Goal: Transaction & Acquisition: Purchase product/service

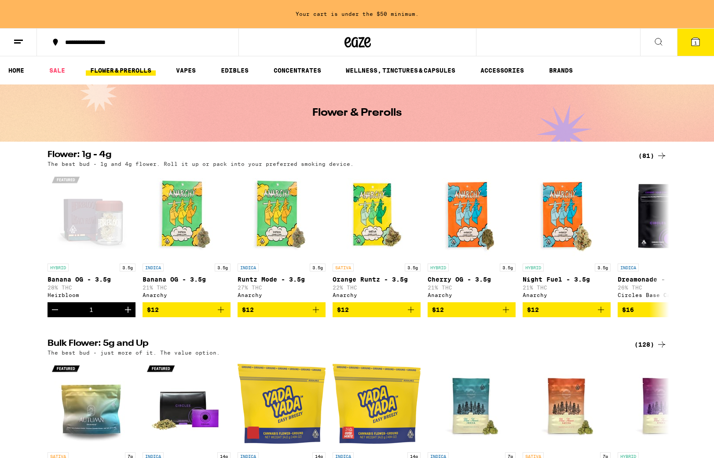
click at [687, 48] on button "1" at bounding box center [695, 42] width 37 height 27
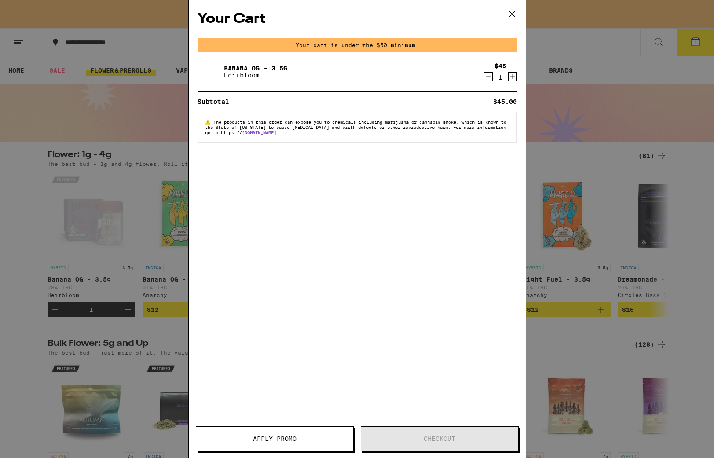
drag, startPoint x: 490, startPoint y: 74, endPoint x: 437, endPoint y: 78, distance: 53.8
click at [490, 74] on icon "Decrement" at bounding box center [489, 76] width 8 height 11
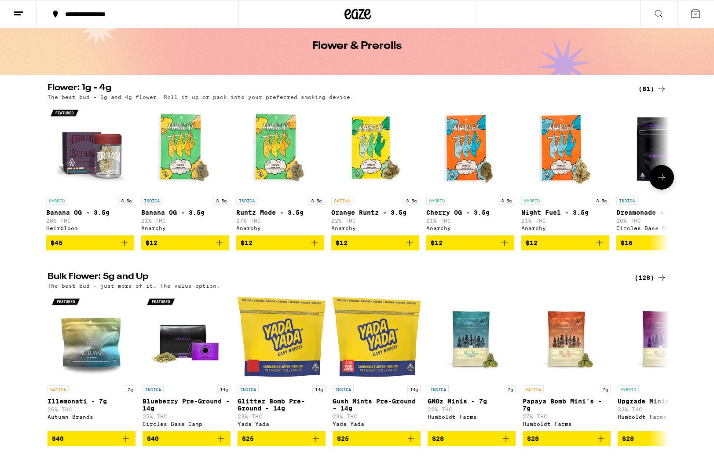
scroll to position [40, 0]
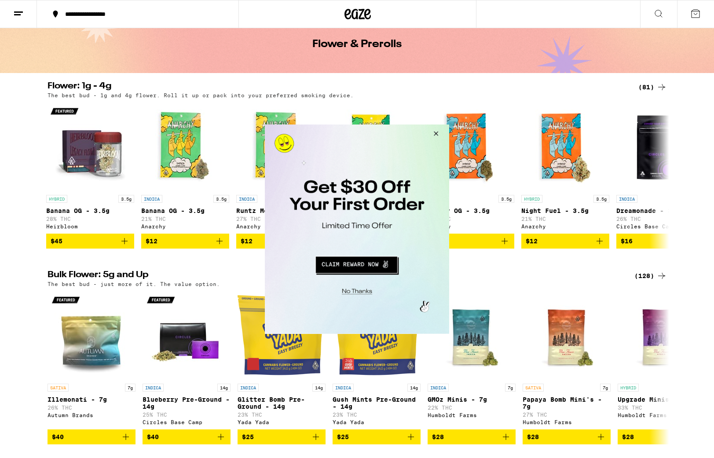
click at [435, 133] on button "Close Modal" at bounding box center [435, 134] width 24 height 21
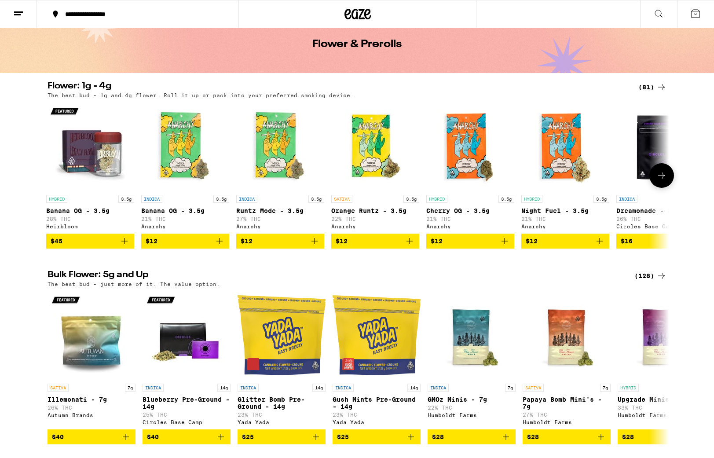
click at [669, 178] on button at bounding box center [662, 175] width 25 height 25
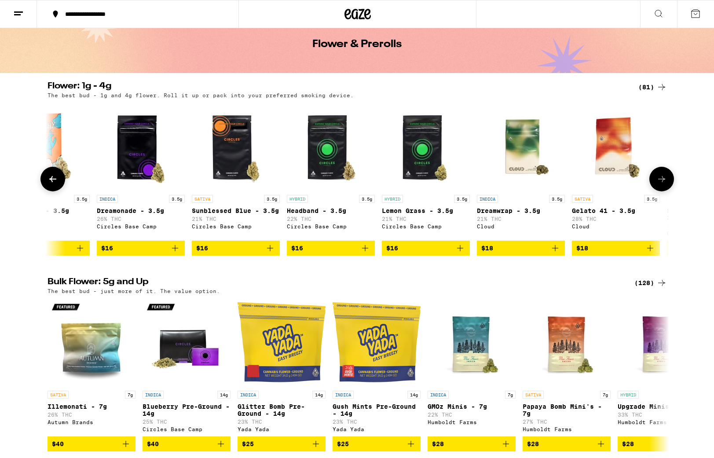
scroll to position [0, 525]
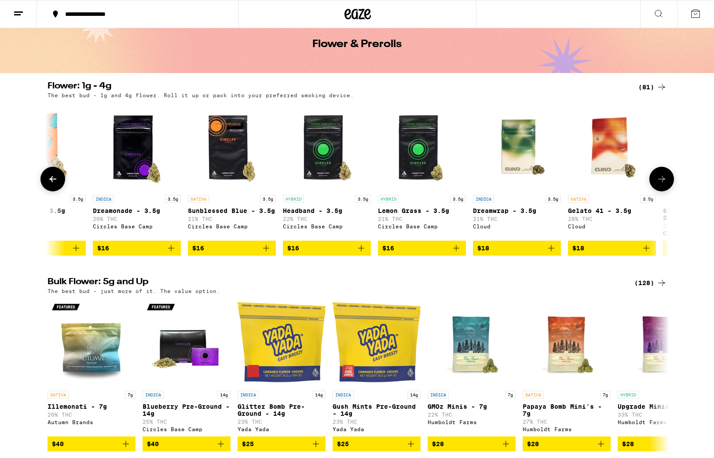
click at [49, 184] on icon at bounding box center [53, 179] width 11 height 11
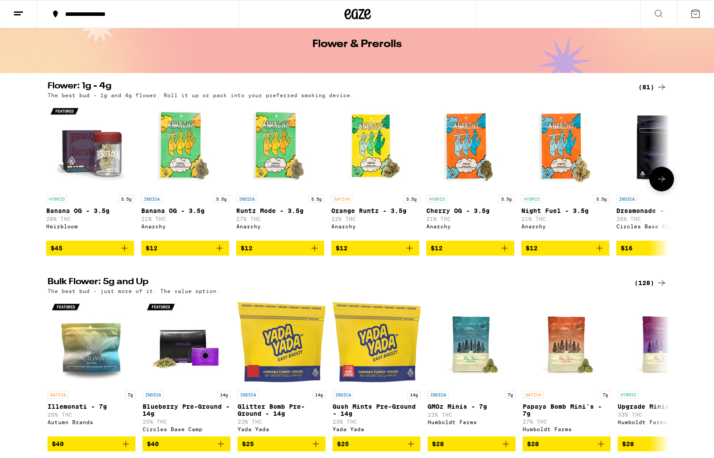
scroll to position [0, 1]
click at [412, 254] on icon "Add to bag" at bounding box center [410, 248] width 11 height 11
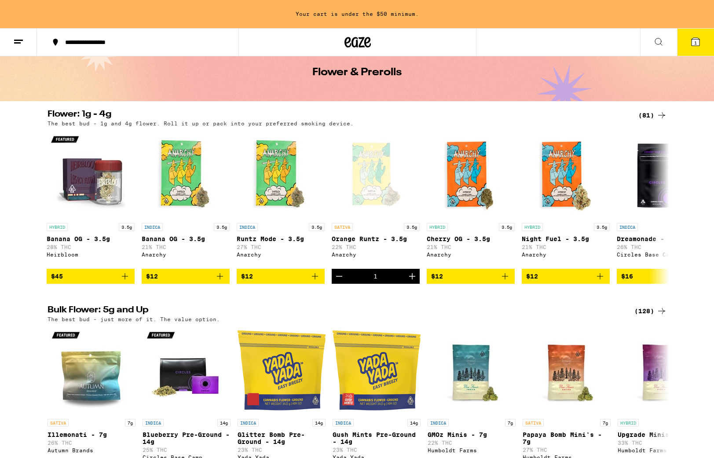
click at [22, 39] on icon at bounding box center [18, 42] width 11 height 11
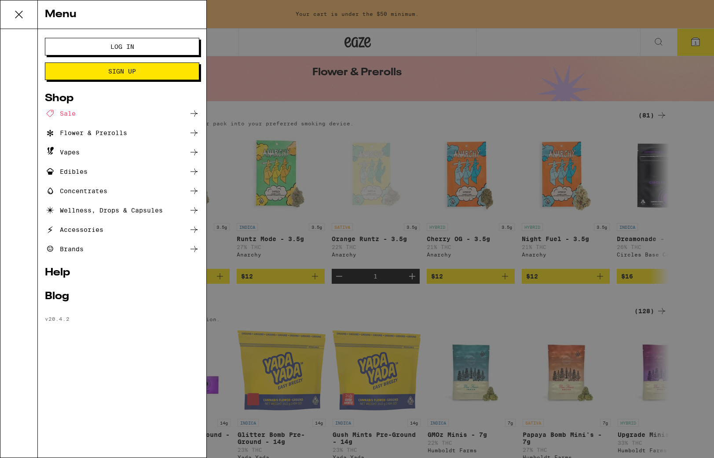
click at [83, 136] on div "Flower & Prerolls" at bounding box center [86, 133] width 82 height 11
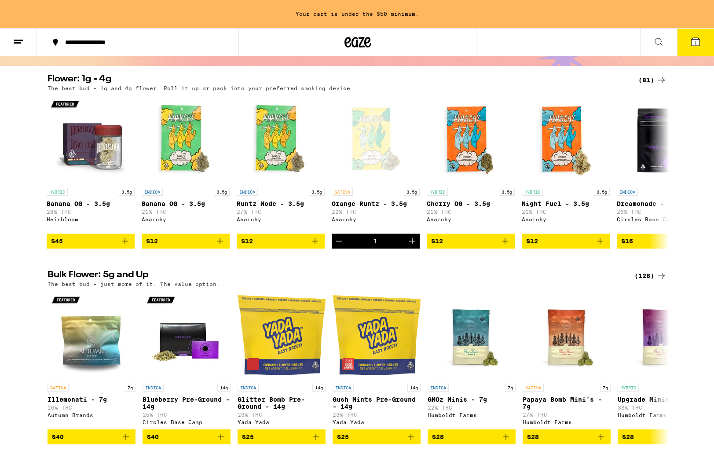
scroll to position [72, 0]
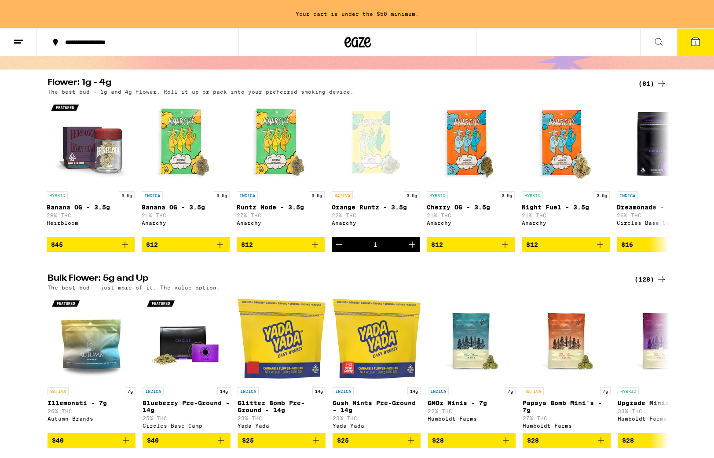
click at [658, 39] on icon at bounding box center [659, 42] width 11 height 11
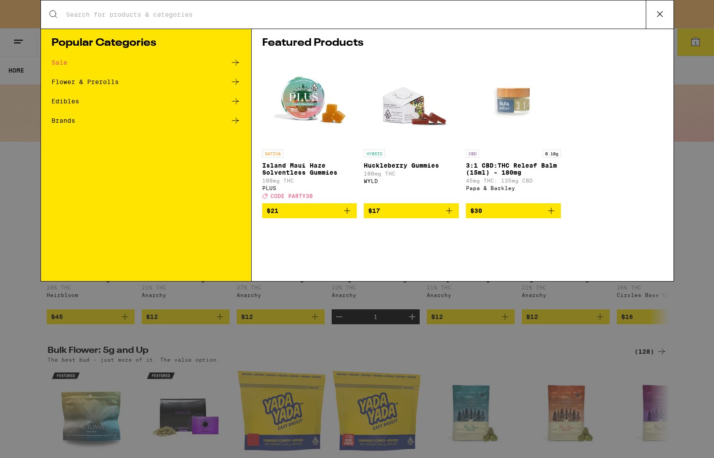
scroll to position [0, 0]
click at [68, 81] on div "Flower & Prerolls" at bounding box center [84, 82] width 67 height 6
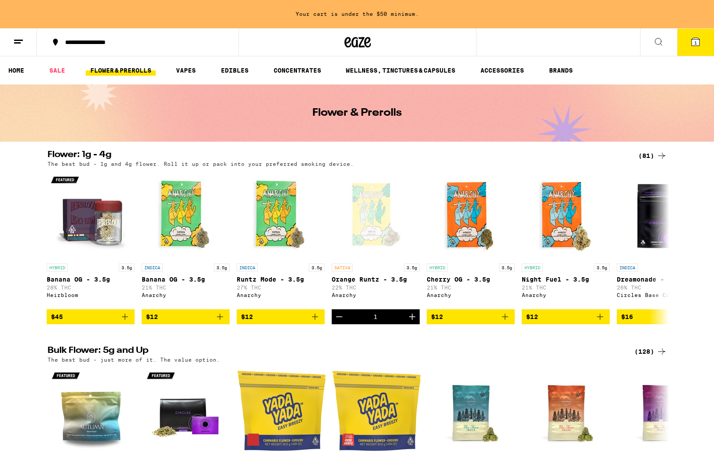
click at [652, 44] on button at bounding box center [658, 43] width 37 height 28
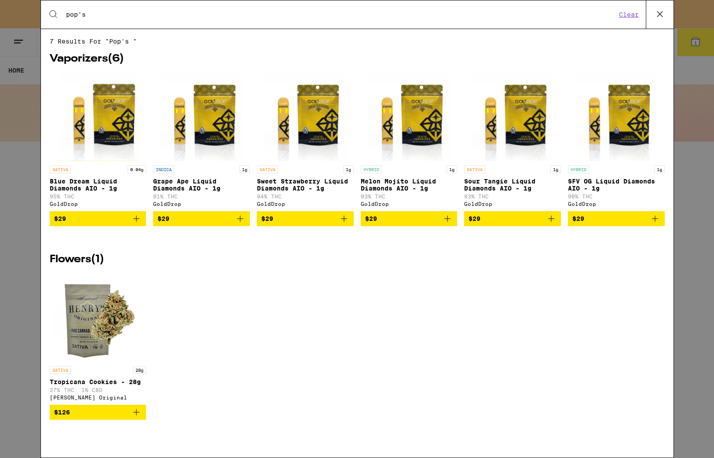
click at [51, 12] on icon at bounding box center [53, 14] width 11 height 11
click at [71, 17] on input "pop's" at bounding box center [341, 15] width 551 height 8
click at [71, 16] on input "pop's" at bounding box center [341, 15] width 551 height 8
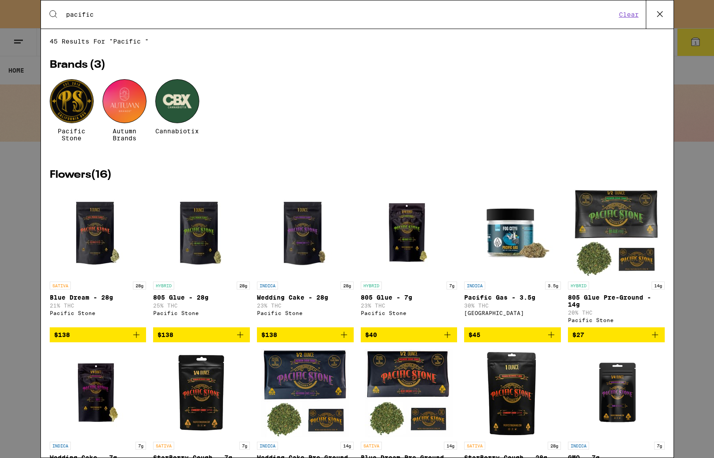
type input "pacific"
click at [71, 91] on div at bounding box center [72, 101] width 44 height 44
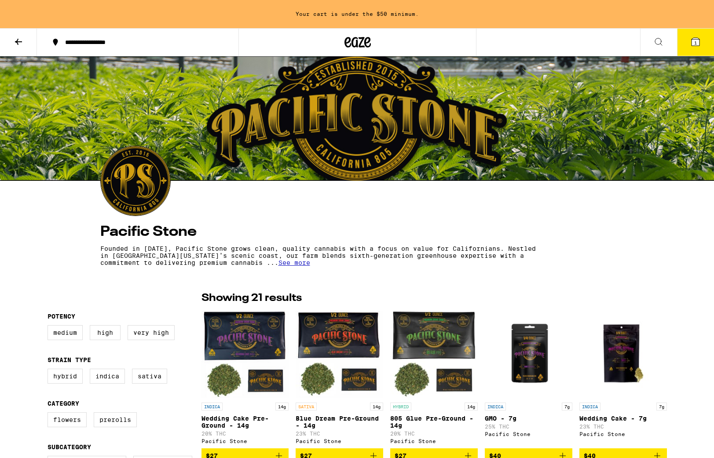
click at [279, 266] on span "See more" at bounding box center [295, 262] width 32 height 7
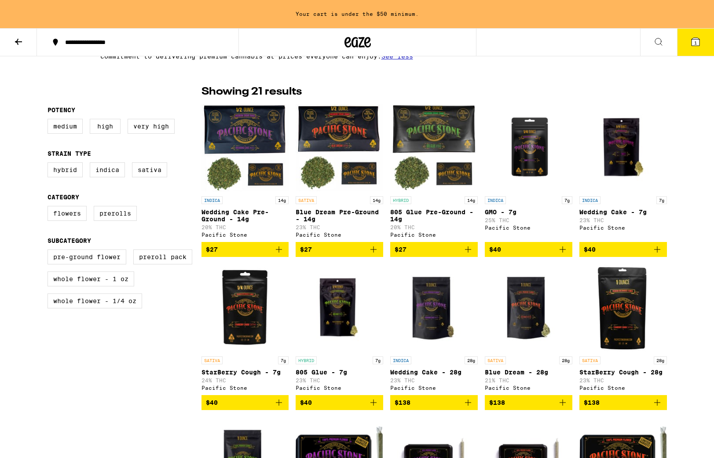
scroll to position [218, 0]
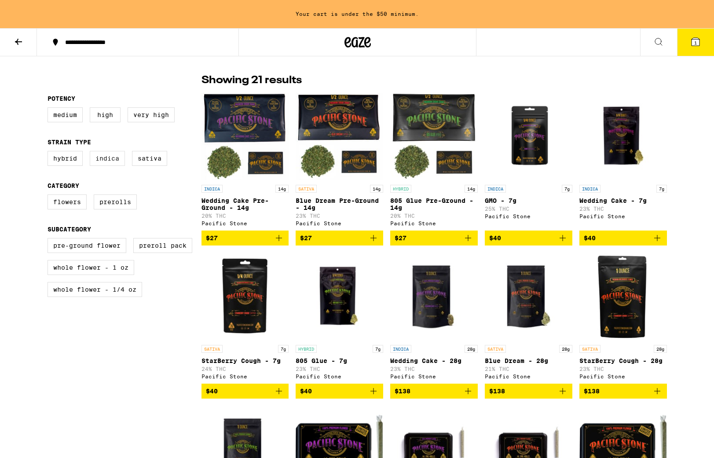
click at [106, 163] on label "Indica" at bounding box center [107, 158] width 35 height 15
click at [50, 153] on input "Indica" at bounding box center [49, 152] width 0 height 0
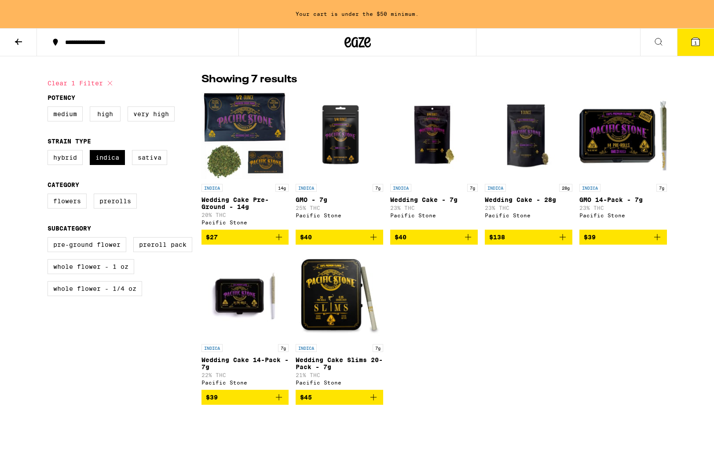
scroll to position [215, 0]
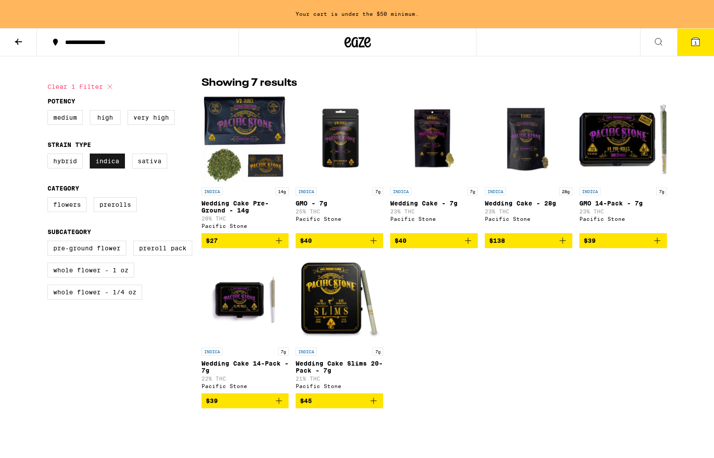
click at [105, 165] on label "Indica" at bounding box center [107, 161] width 35 height 15
click at [50, 155] on input "Indica" at bounding box center [49, 155] width 0 height 0
checkbox input "false"
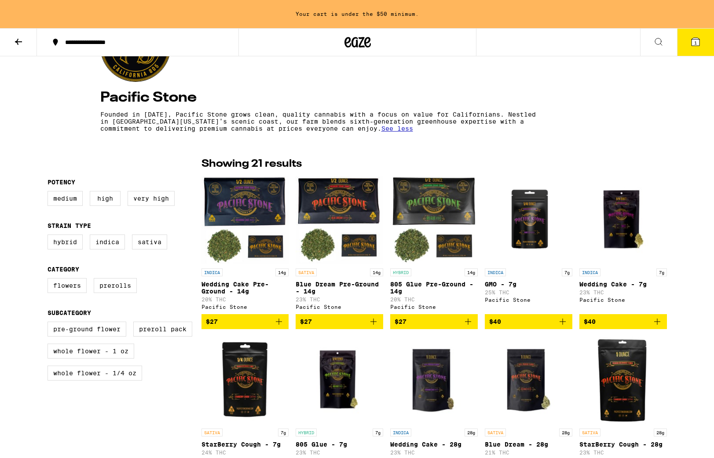
scroll to position [133, 0]
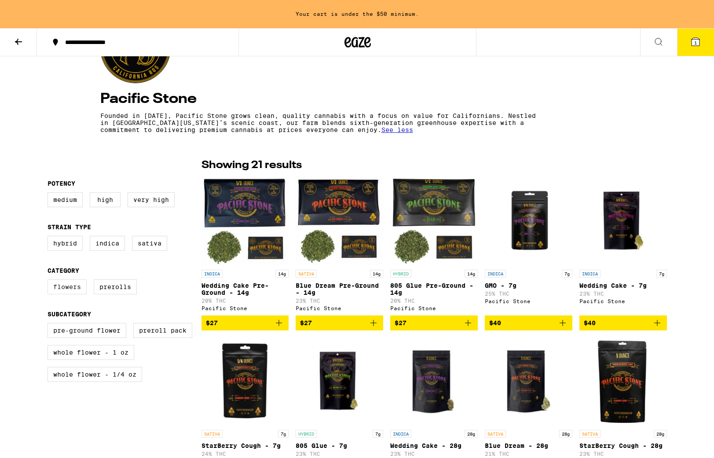
click at [61, 286] on label "Flowers" at bounding box center [67, 287] width 39 height 15
click at [50, 281] on input "Flowers" at bounding box center [49, 281] width 0 height 0
checkbox input "true"
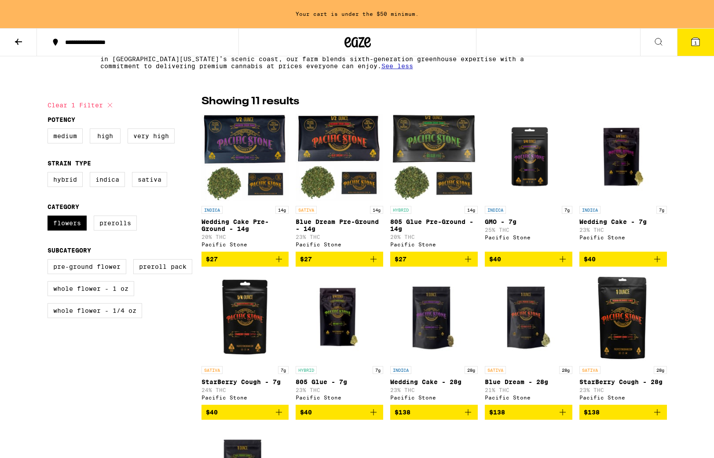
scroll to position [196, 0]
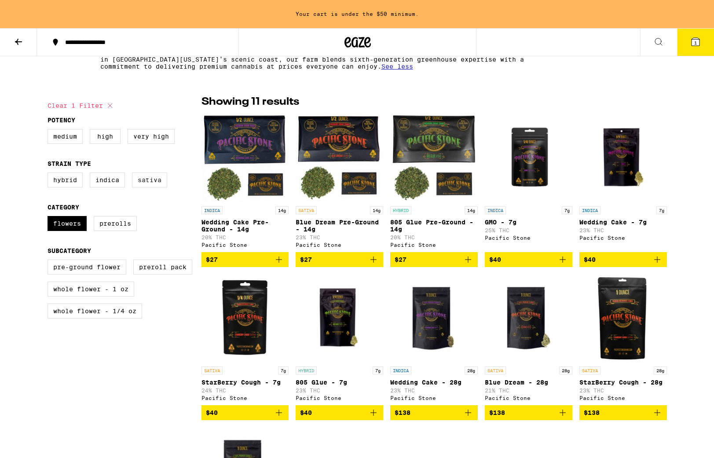
drag, startPoint x: 112, startPoint y: 181, endPoint x: 133, endPoint y: 179, distance: 21.2
click at [112, 181] on label "Indica" at bounding box center [107, 180] width 35 height 15
click at [50, 174] on input "Indica" at bounding box center [49, 174] width 0 height 0
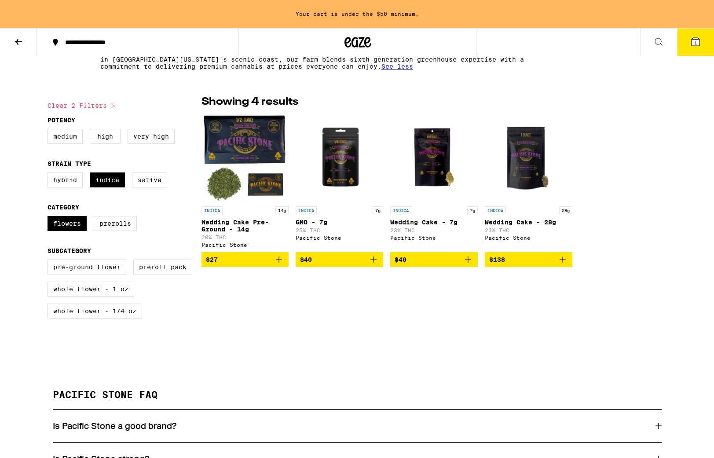
click at [338, 155] on img "Open page for GMO - 7g from Pacific Stone" at bounding box center [340, 158] width 88 height 88
click at [435, 262] on span "$40" at bounding box center [434, 259] width 79 height 11
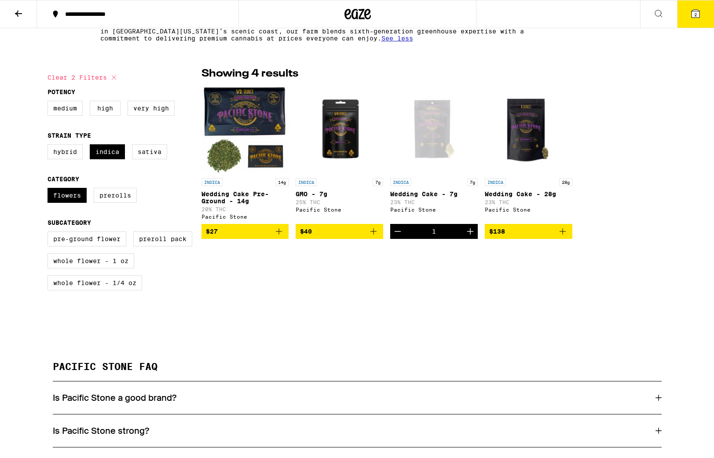
click at [699, 14] on icon at bounding box center [696, 14] width 8 height 8
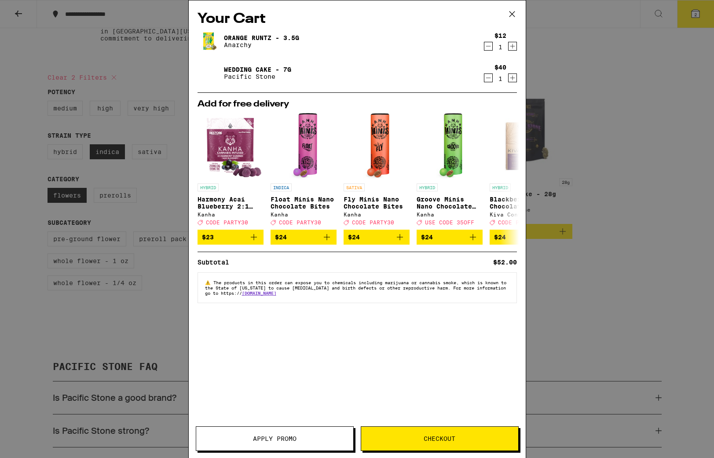
click at [111, 158] on div "Your Cart Orange [PERSON_NAME] - 3.5g Anarchy $12 1 Wedding Cake - 7g Pacific S…" at bounding box center [357, 229] width 714 height 458
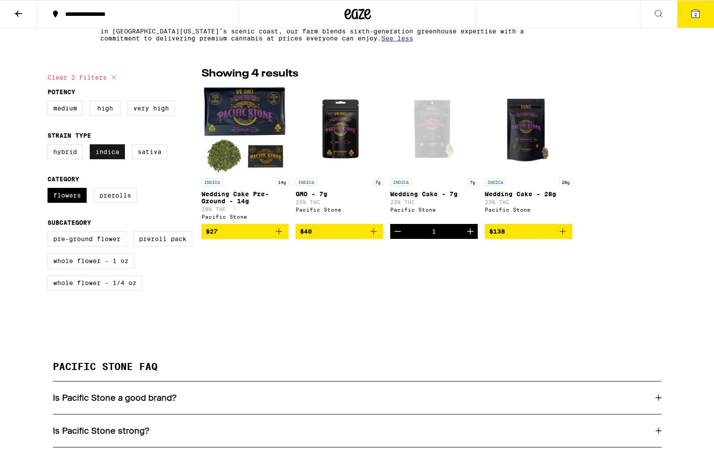
click at [97, 157] on label "Indica" at bounding box center [107, 151] width 35 height 15
click at [50, 146] on input "Indica" at bounding box center [49, 146] width 0 height 0
checkbox input "false"
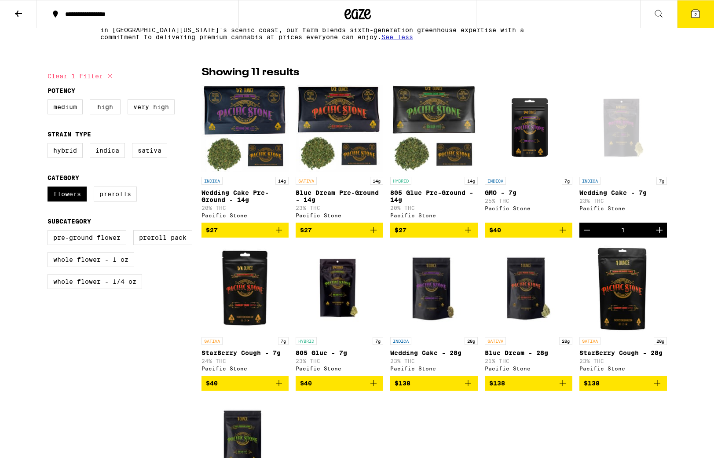
click at [110, 76] on icon at bounding box center [110, 76] width 11 height 11
checkbox input "false"
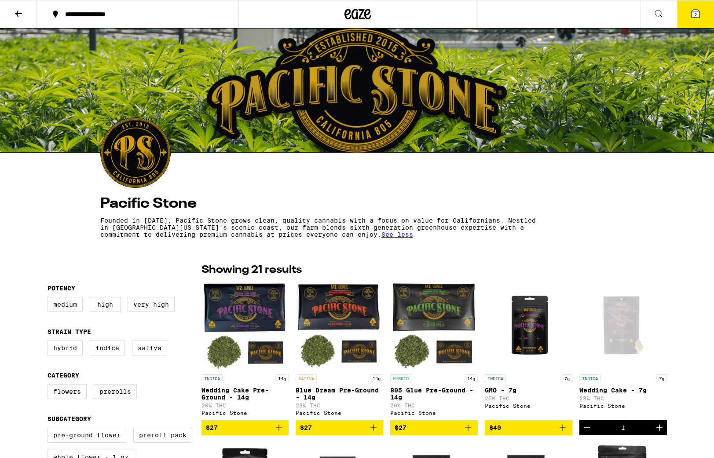
click at [364, 13] on icon at bounding box center [358, 14] width 26 height 16
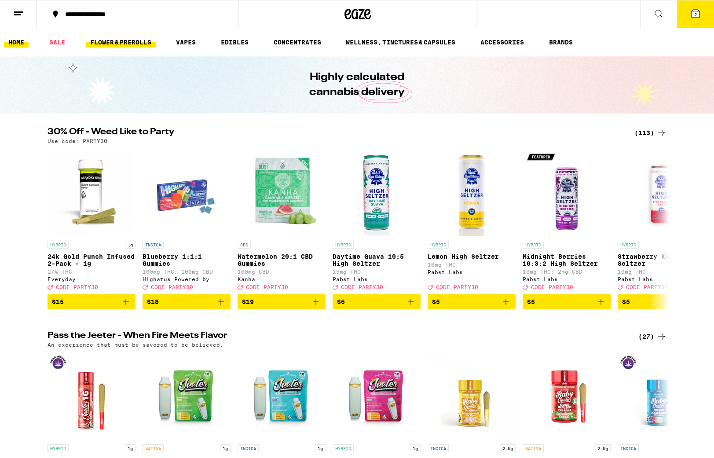
click at [121, 45] on link "FLOWER & PREROLLS" at bounding box center [121, 42] width 70 height 11
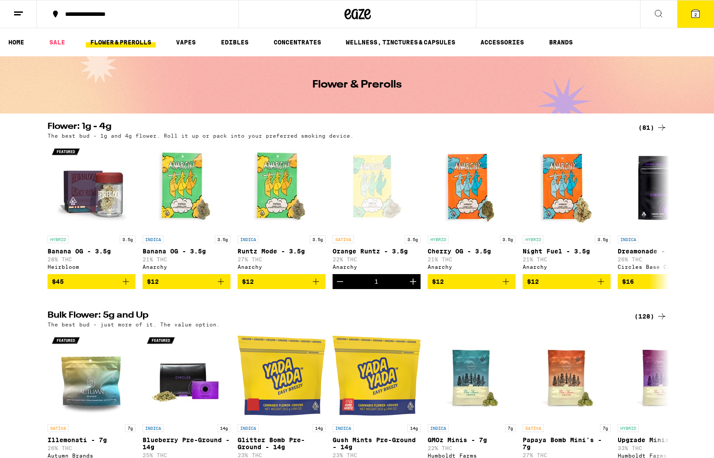
click at [360, 12] on icon at bounding box center [358, 14] width 26 height 16
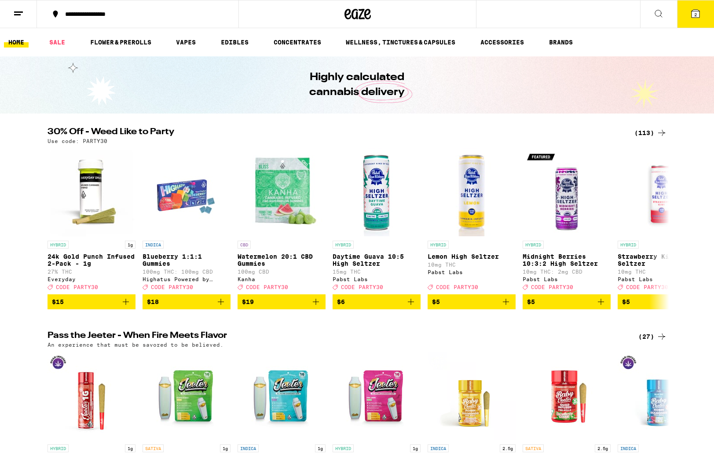
click at [94, 15] on div "**********" at bounding box center [143, 14] width 165 height 6
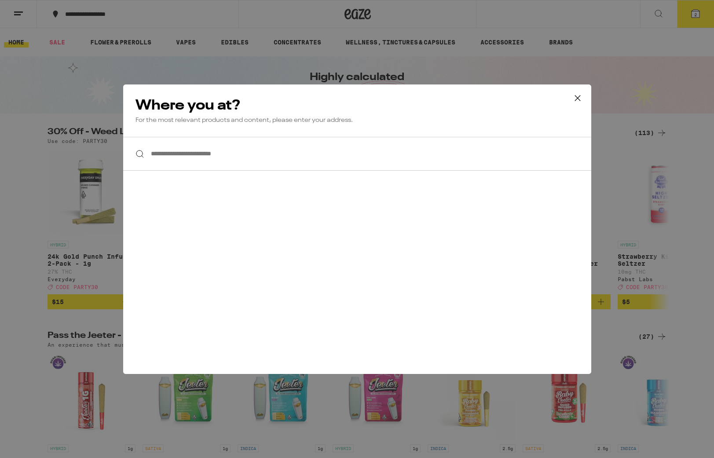
drag, startPoint x: 578, startPoint y: 99, endPoint x: 353, endPoint y: 92, distance: 225.0
click at [577, 99] on icon at bounding box center [577, 98] width 13 height 13
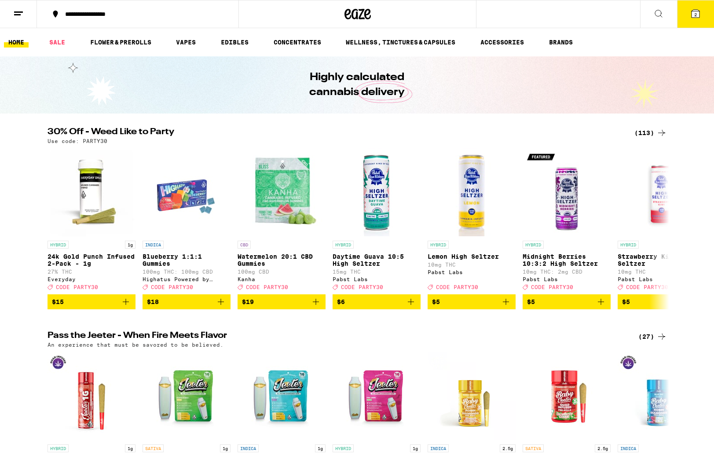
click at [19, 13] on icon at bounding box center [18, 13] width 11 height 11
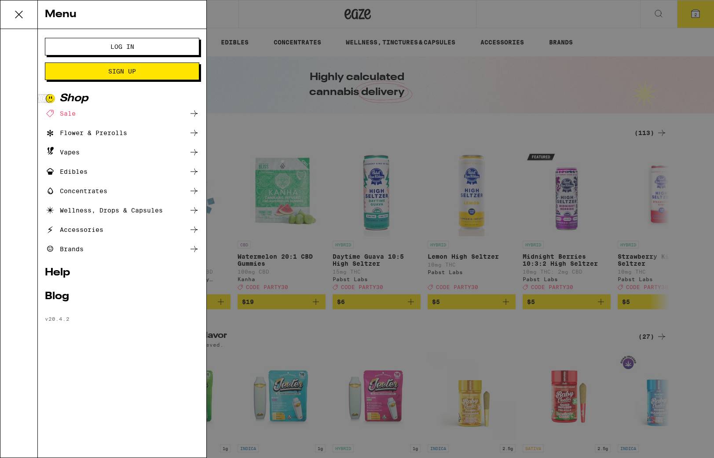
click at [258, 23] on div "Menu Log In Sign Up Shop Sale Flower & Prerolls Vapes Edibles Concentrates Well…" at bounding box center [357, 229] width 714 height 458
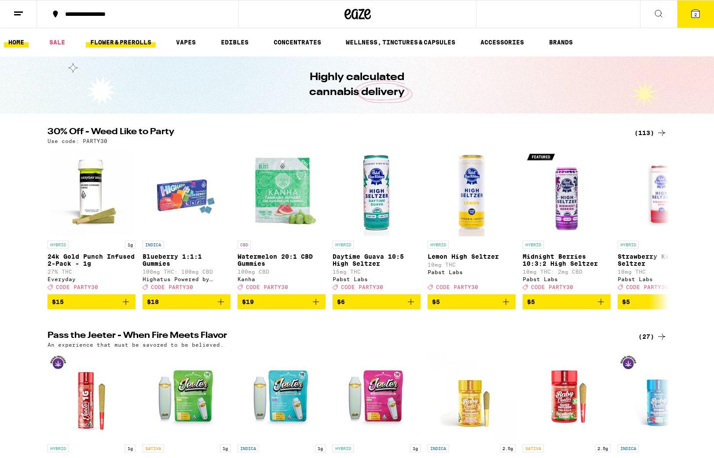
click at [108, 40] on link "FLOWER & PREROLLS" at bounding box center [121, 42] width 70 height 11
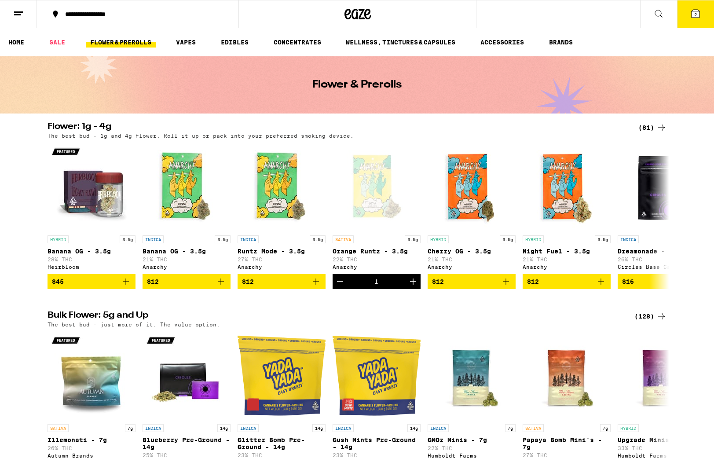
click at [654, 10] on icon at bounding box center [659, 13] width 11 height 11
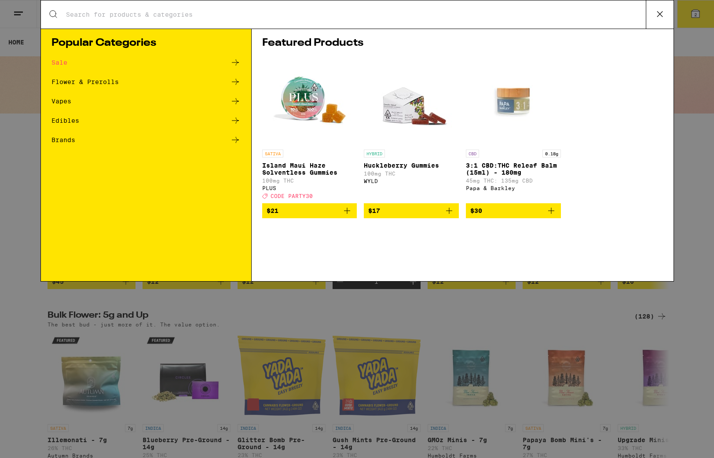
click at [150, 19] on div "Search for Products" at bounding box center [357, 14] width 633 height 28
click at [150, 18] on input "Search for Products" at bounding box center [356, 15] width 581 height 8
drag, startPoint x: 151, startPoint y: 13, endPoint x: 157, endPoint y: 15, distance: 6.3
click at [151, 14] on input "Search for Products" at bounding box center [356, 15] width 581 height 8
click at [144, 12] on input "Search for Products" at bounding box center [356, 15] width 581 height 8
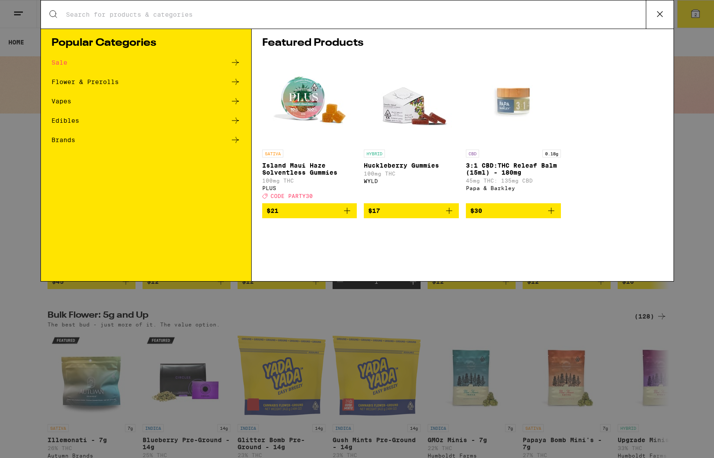
click at [133, 14] on input "Search for Products" at bounding box center [356, 15] width 581 height 8
drag, startPoint x: 132, startPoint y: 14, endPoint x: 121, endPoint y: 18, distance: 12.3
click at [132, 14] on input "Search for Products" at bounding box center [356, 15] width 581 height 8
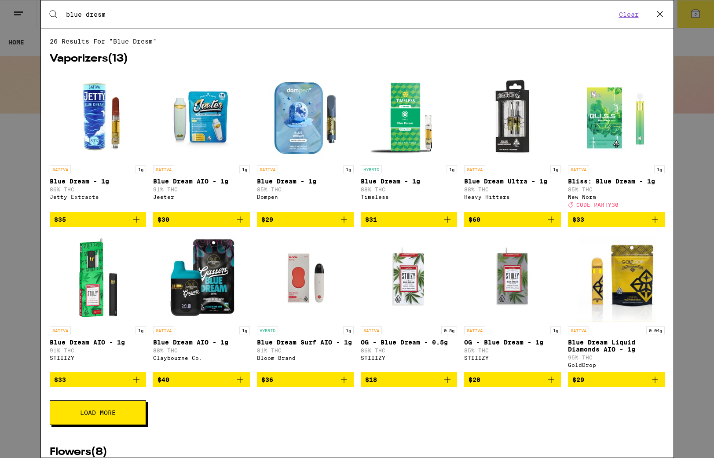
drag, startPoint x: 99, startPoint y: 15, endPoint x: 132, endPoint y: 13, distance: 33.9
click at [132, 13] on input "blue dresm" at bounding box center [341, 15] width 551 height 8
type input "blue dream"
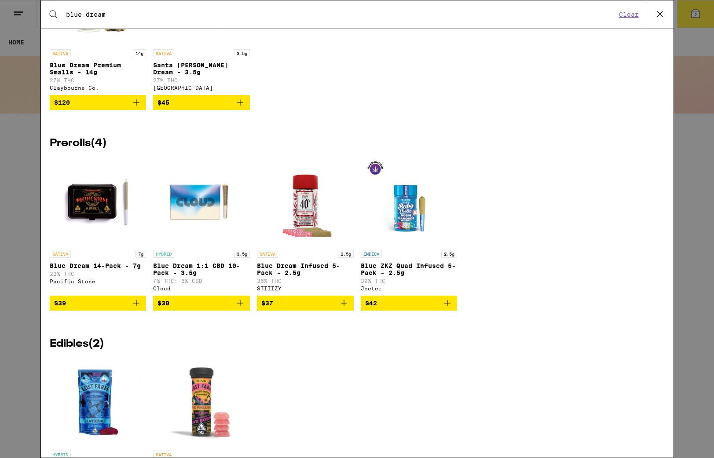
scroll to position [669, 0]
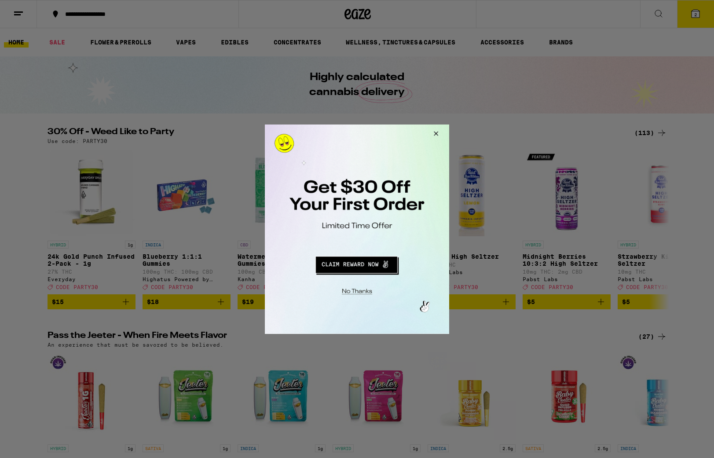
drag, startPoint x: 435, startPoint y: 133, endPoint x: 430, endPoint y: 135, distance: 5.6
click at [435, 133] on button "Close Modal" at bounding box center [435, 134] width 24 height 21
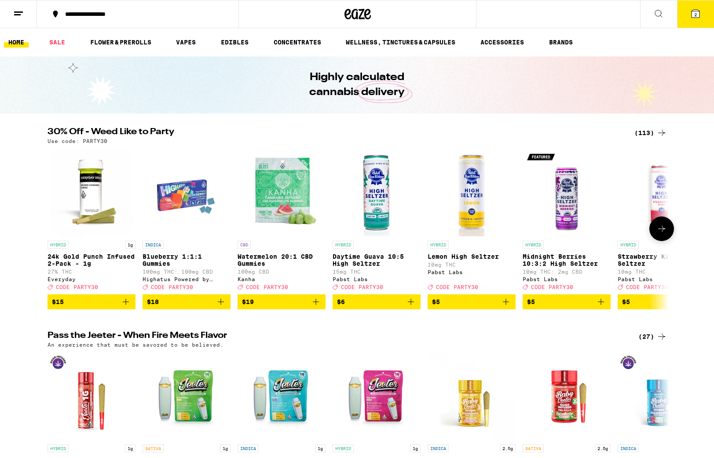
click at [662, 234] on icon at bounding box center [662, 229] width 11 height 11
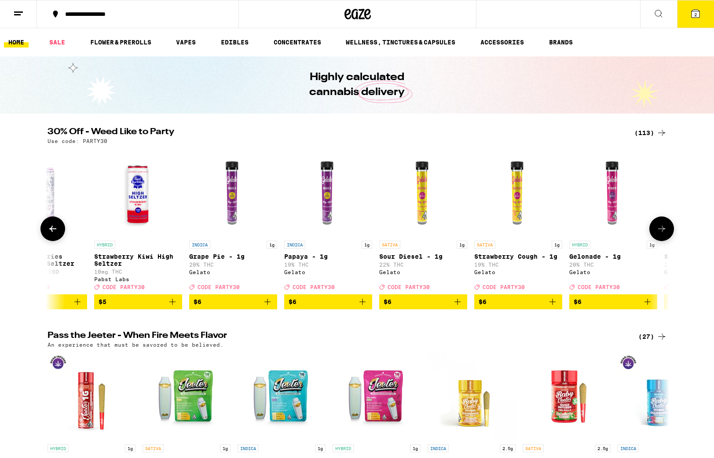
click at [662, 234] on icon at bounding box center [662, 229] width 11 height 11
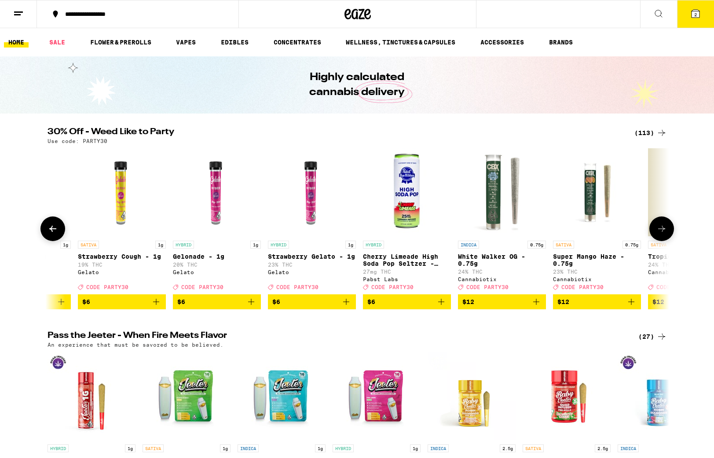
scroll to position [0, 1048]
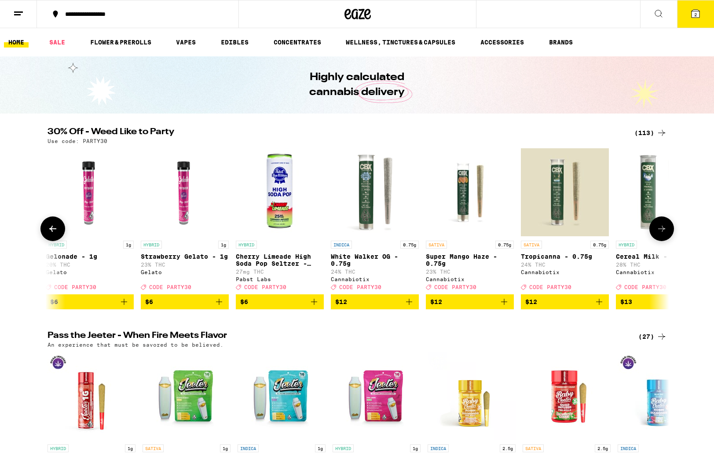
click at [662, 234] on icon at bounding box center [662, 229] width 11 height 11
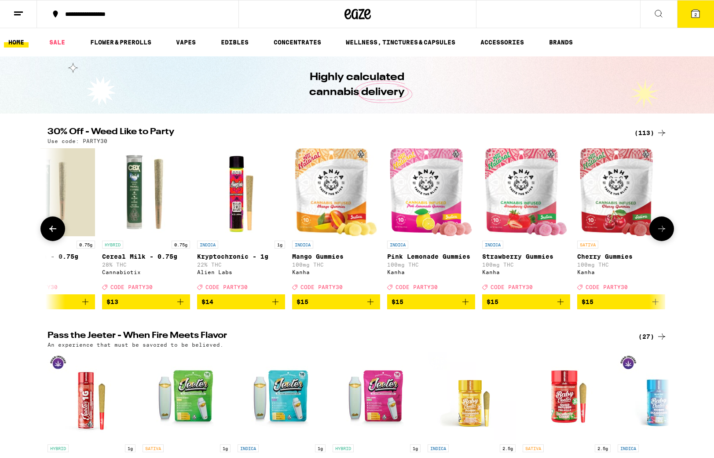
scroll to position [0, 1571]
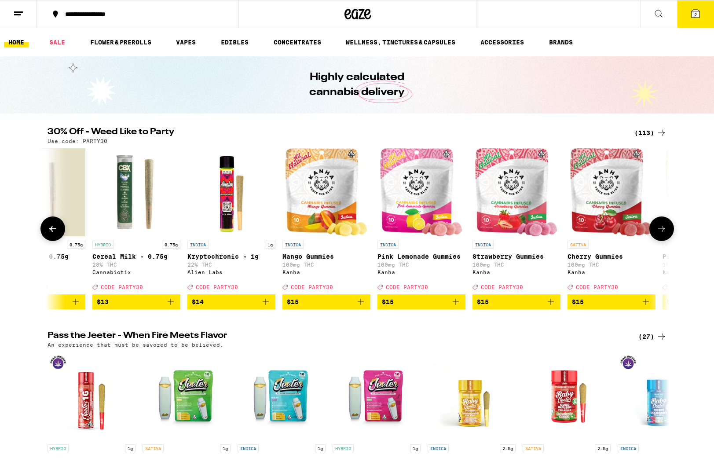
click at [662, 234] on icon at bounding box center [662, 229] width 11 height 11
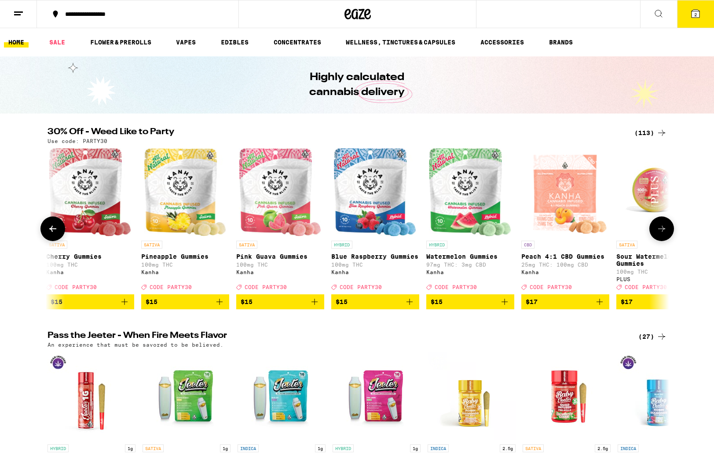
scroll to position [0, 2095]
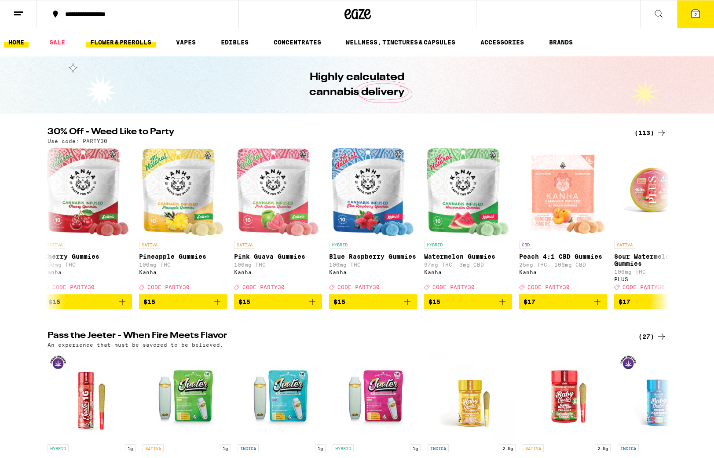
drag, startPoint x: 103, startPoint y: 41, endPoint x: 88, endPoint y: 42, distance: 14.6
click at [103, 41] on link "FLOWER & PREROLLS" at bounding box center [121, 42] width 70 height 11
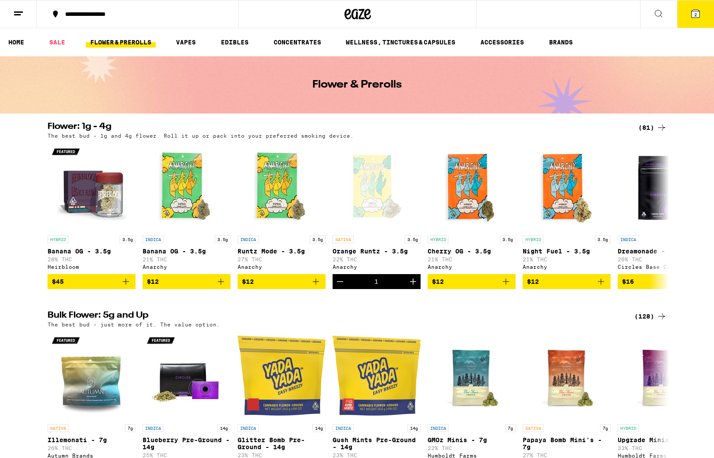
click at [667, 127] on icon at bounding box center [662, 127] width 11 height 11
click at [663, 125] on icon at bounding box center [662, 127] width 11 height 11
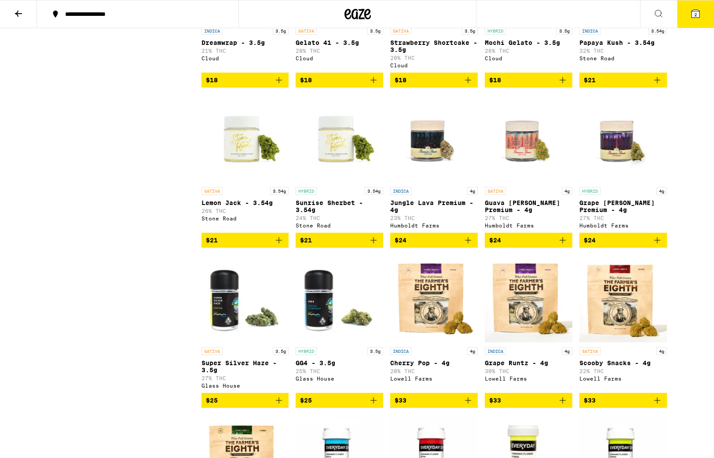
scroll to position [497, 0]
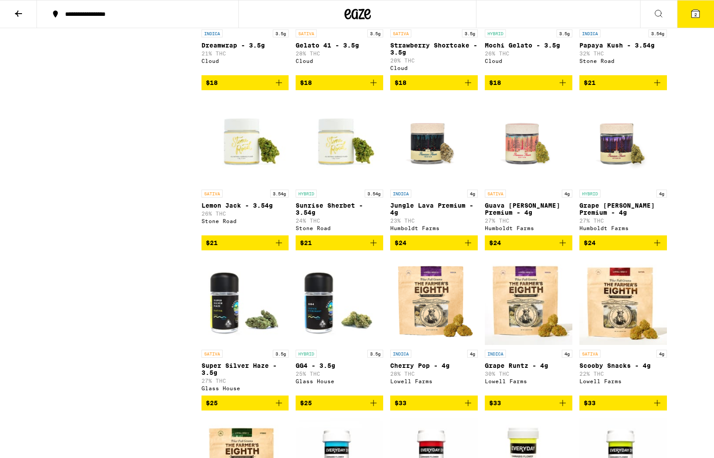
click at [582, 250] on button "$24" at bounding box center [624, 242] width 88 height 15
